Goal: Navigation & Orientation: Find specific page/section

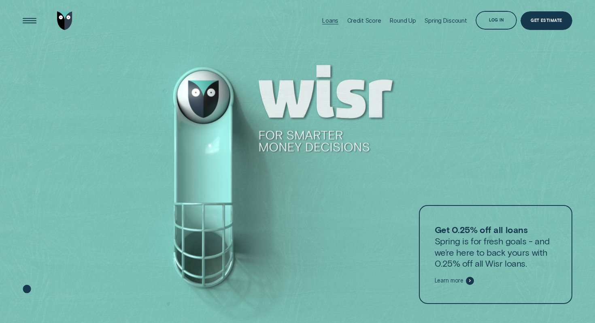
click at [330, 21] on div "Loans" at bounding box center [330, 20] width 16 height 7
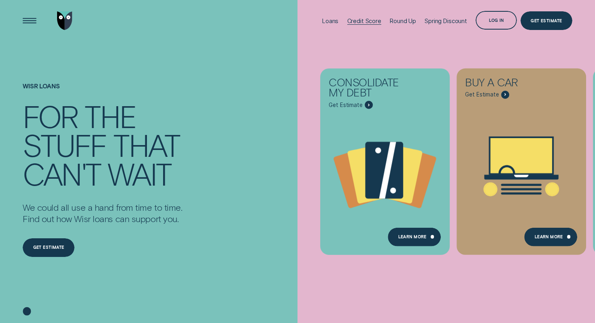
click at [375, 23] on div "Credit Score" at bounding box center [364, 20] width 34 height 7
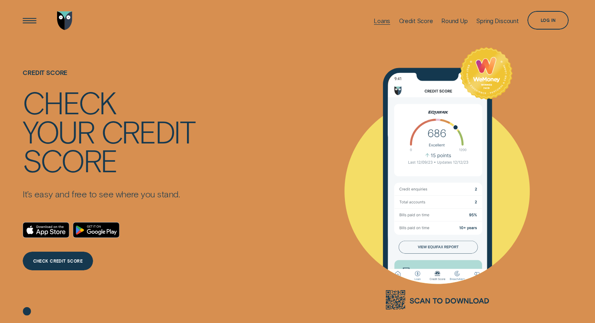
click at [382, 18] on div "Loans" at bounding box center [382, 20] width 16 height 7
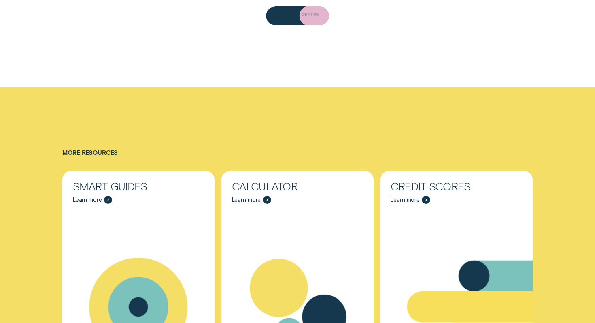
scroll to position [2525, 0]
